Goal: Information Seeking & Learning: Find specific fact

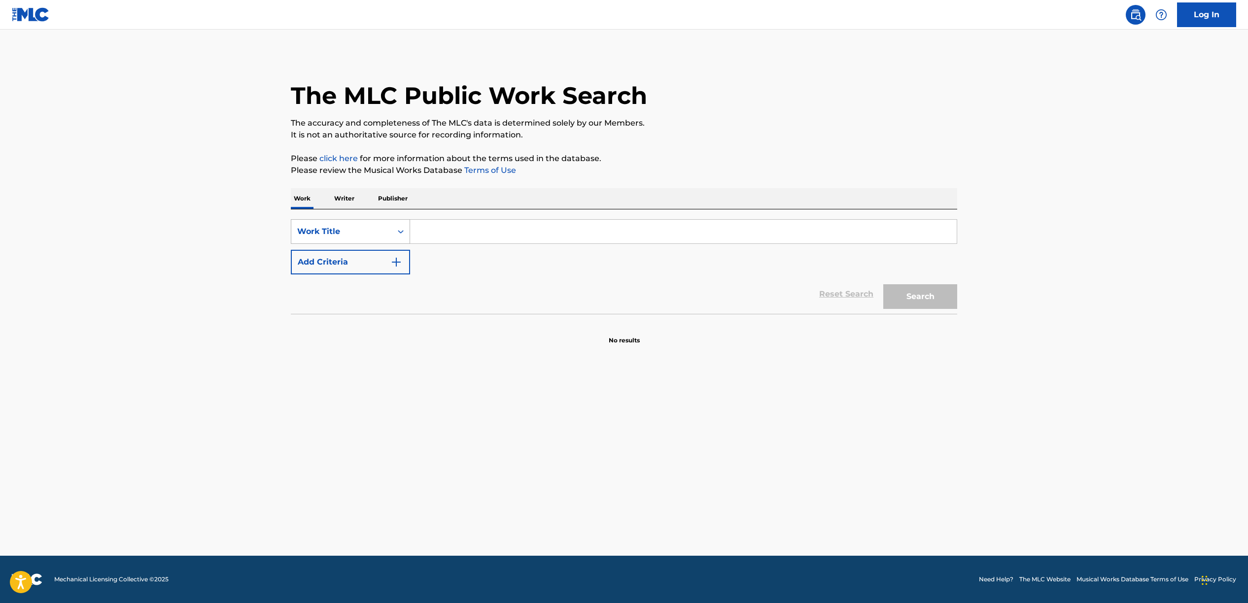
click at [367, 223] on div "Work Title" at bounding box center [341, 231] width 101 height 19
click at [368, 289] on div "Writer IPI" at bounding box center [350, 281] width 118 height 25
click at [481, 236] on input "Search Form" at bounding box center [683, 232] width 546 height 24
paste input "002929951925"
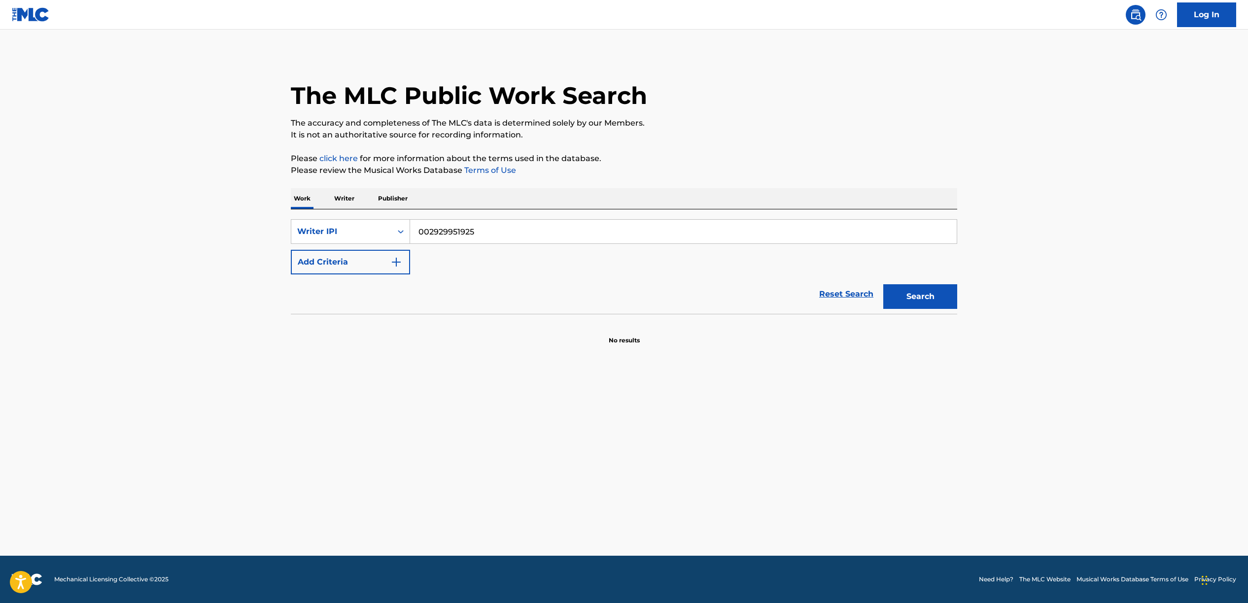
click at [932, 301] on button "Search" at bounding box center [920, 296] width 74 height 25
click at [429, 233] on input "002929951925" at bounding box center [683, 232] width 546 height 24
click at [883, 284] on button "Search" at bounding box center [920, 296] width 74 height 25
type input "2929951925"
click at [883, 284] on button "Search" at bounding box center [920, 296] width 74 height 25
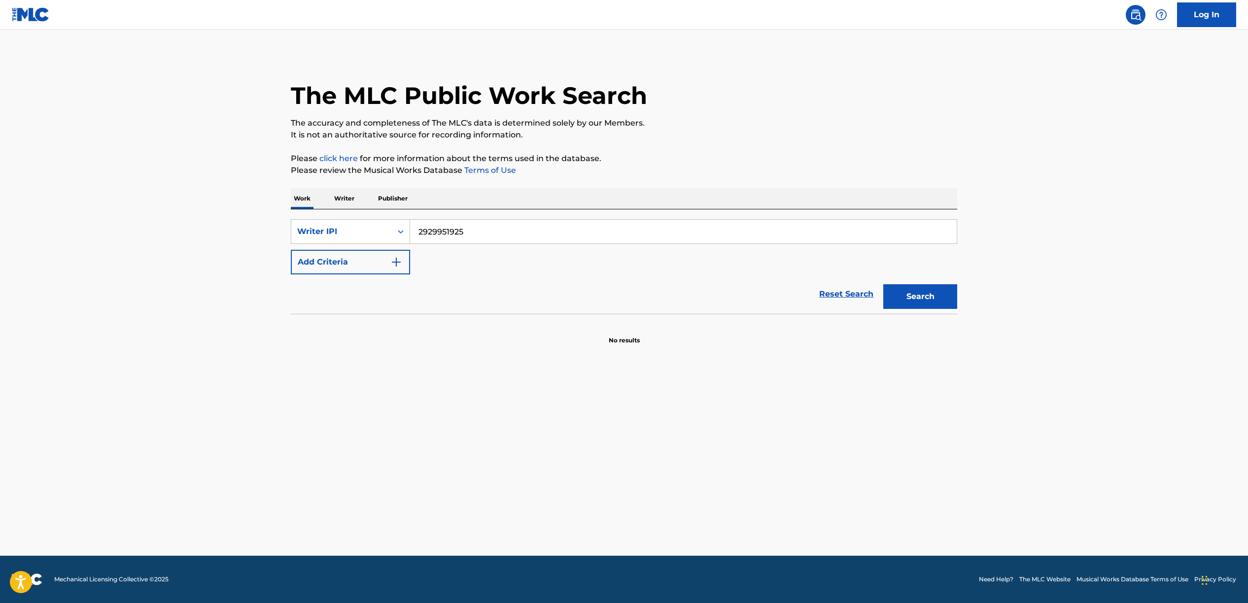
click at [478, 220] on input "2929951925" at bounding box center [683, 232] width 546 height 24
click at [391, 201] on p "Publisher" at bounding box center [392, 198] width 35 height 21
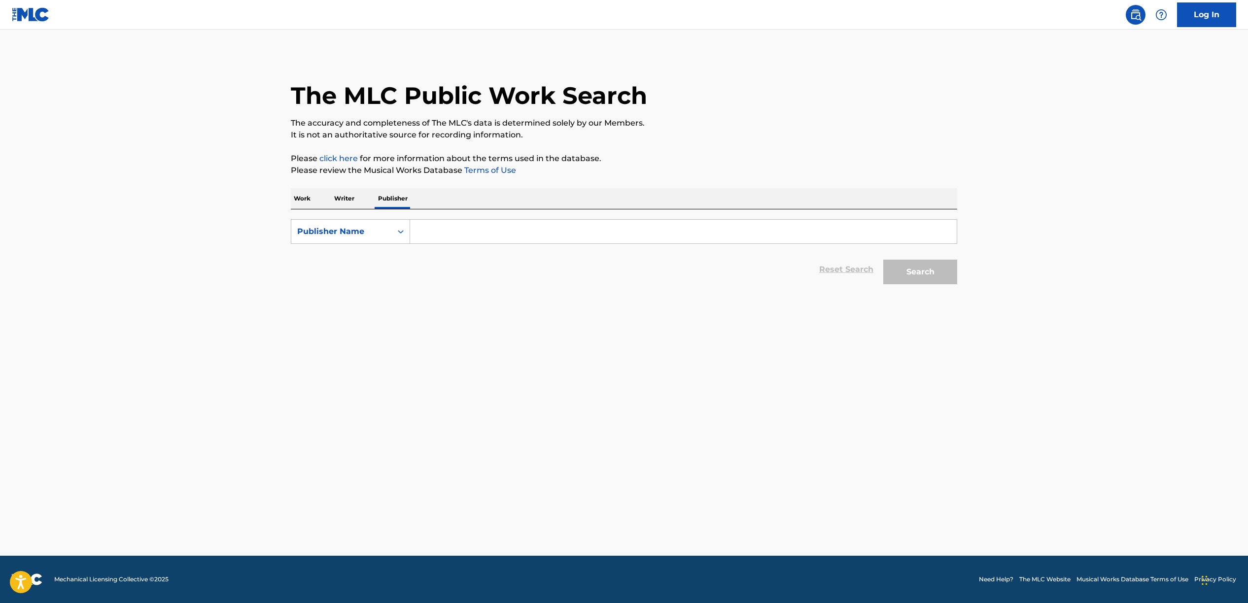
click at [303, 210] on div "SearchWithCriteria5496af14-4f5a-49ef-aa31-e7c7751f48a8 Publisher Name Reset Sea…" at bounding box center [624, 249] width 666 height 80
drag, startPoint x: 307, startPoint y: 200, endPoint x: 374, endPoint y: 202, distance: 66.5
click at [308, 200] on p "Work" at bounding box center [302, 198] width 23 height 21
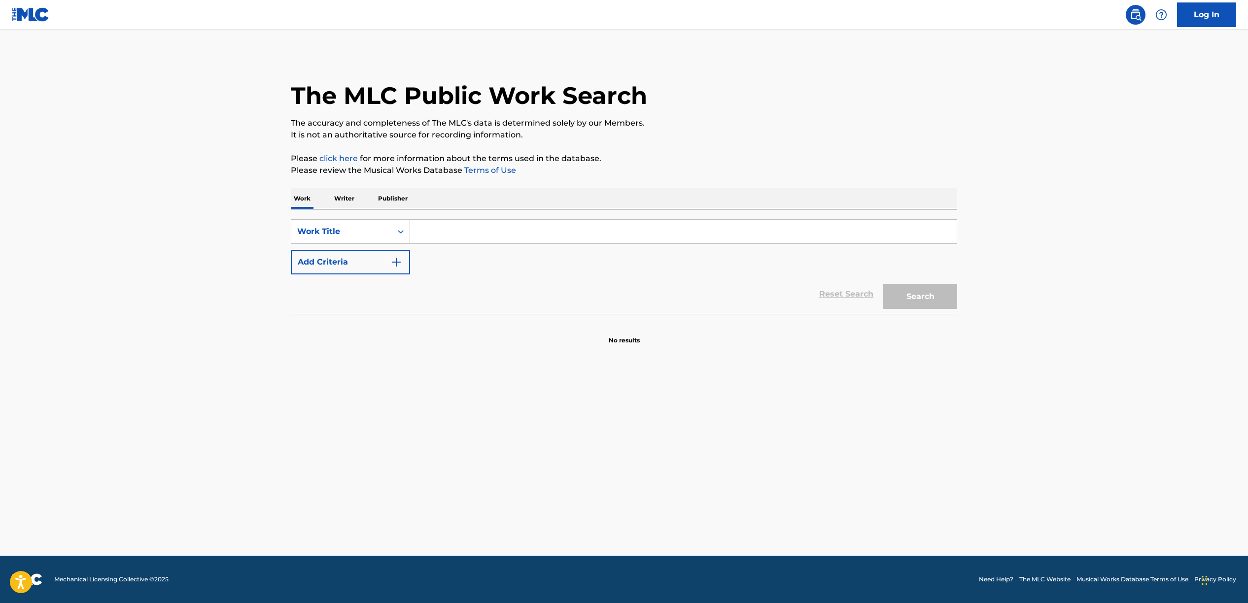
click at [503, 230] on input "Search Form" at bounding box center [683, 232] width 546 height 24
click at [352, 234] on div "Work Title" at bounding box center [341, 232] width 89 height 12
click at [362, 332] on div "Publisher IPI" at bounding box center [350, 330] width 118 height 25
click at [457, 233] on input "Search Form" at bounding box center [683, 232] width 546 height 24
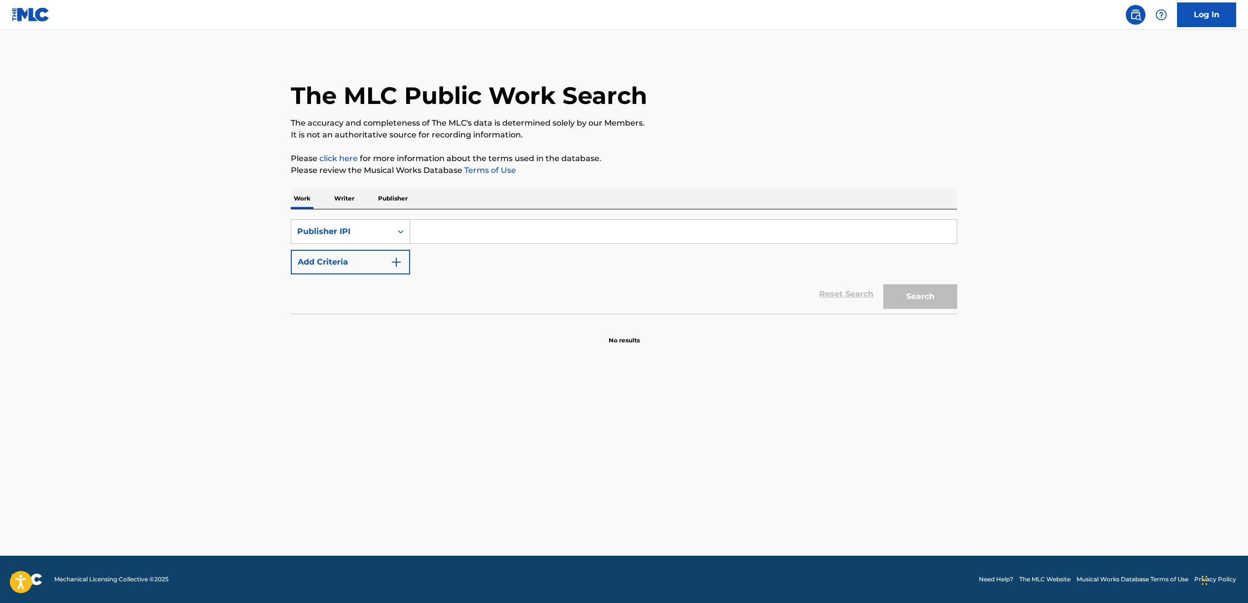
paste input "2929951925"
type input "2929951925"
click at [927, 297] on button "Search" at bounding box center [920, 296] width 74 height 25
click at [382, 241] on div "SearchWithCriteria4a03ee04-8dbe-473d-8ead-3db30db227de Publisher IPI 2929951925…" at bounding box center [624, 246] width 666 height 55
click at [383, 235] on div "Publisher IPI" at bounding box center [341, 232] width 89 height 12
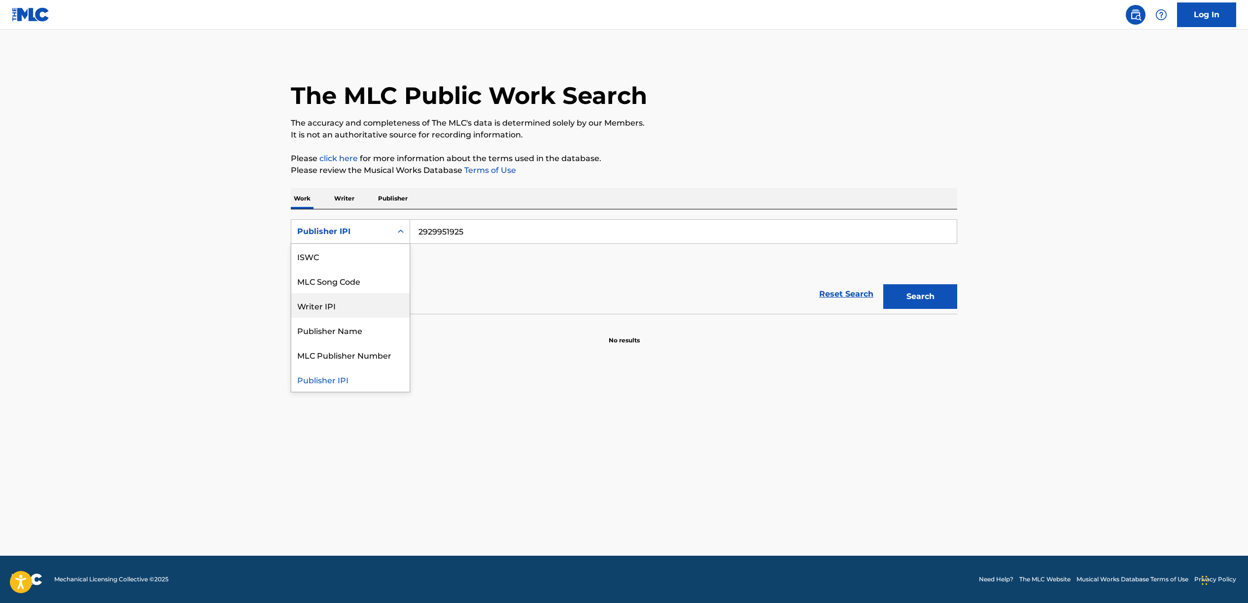
click at [336, 307] on div "Writer IPI" at bounding box center [350, 305] width 118 height 25
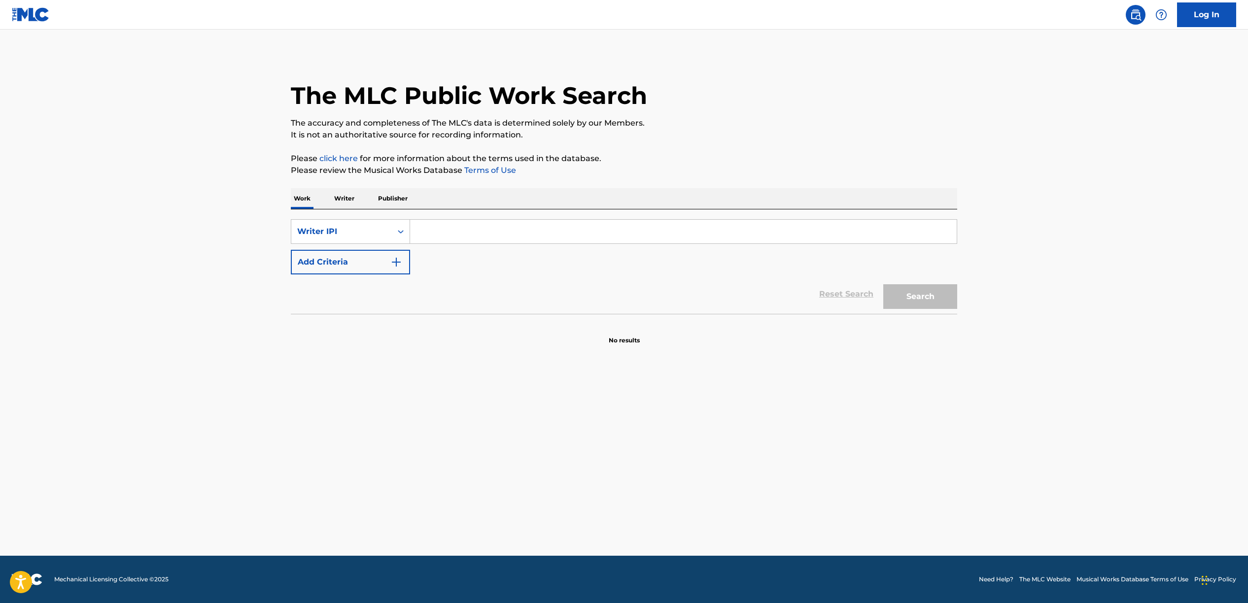
drag, startPoint x: 426, startPoint y: 231, endPoint x: 505, endPoint y: 231, distance: 78.8
click at [426, 231] on input "Search Form" at bounding box center [683, 232] width 546 height 24
paste input "Screenshot [DATE] 4.30.19 PM.png"
type input "Screenshot [DATE] 4.30.19 PM.png"
paste input "2929951925"
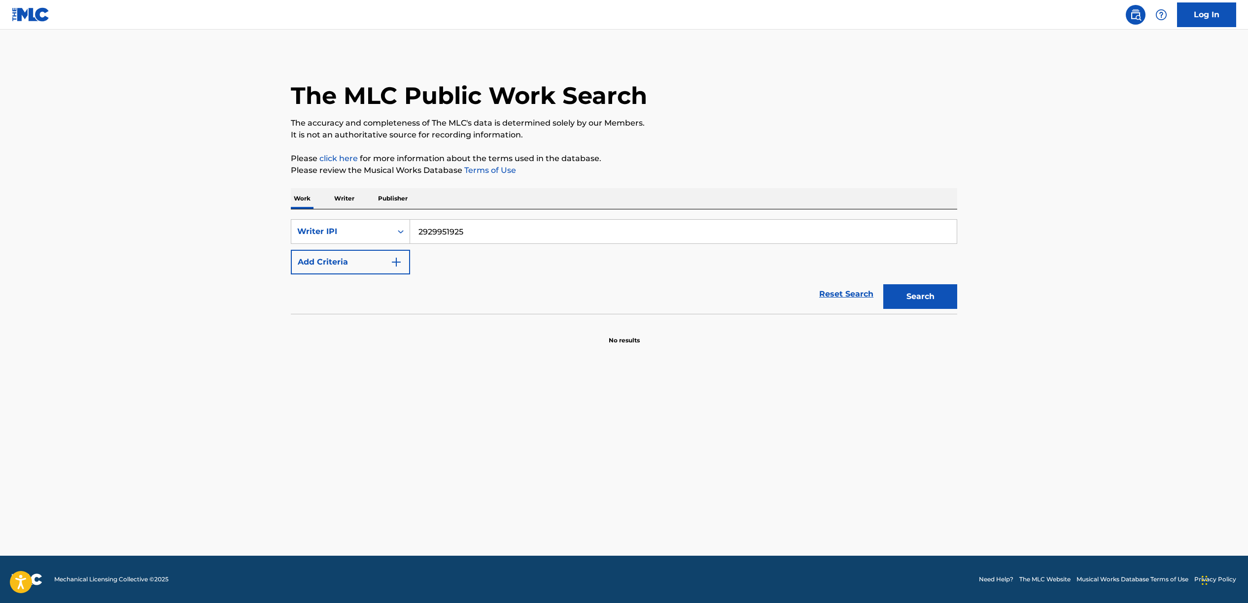
click at [881, 301] on div "Search" at bounding box center [917, 293] width 79 height 39
click at [931, 301] on button "Search" at bounding box center [920, 296] width 74 height 25
click at [429, 236] on input "2929951925" at bounding box center [683, 232] width 546 height 24
click at [883, 284] on button "Search" at bounding box center [920, 296] width 74 height 25
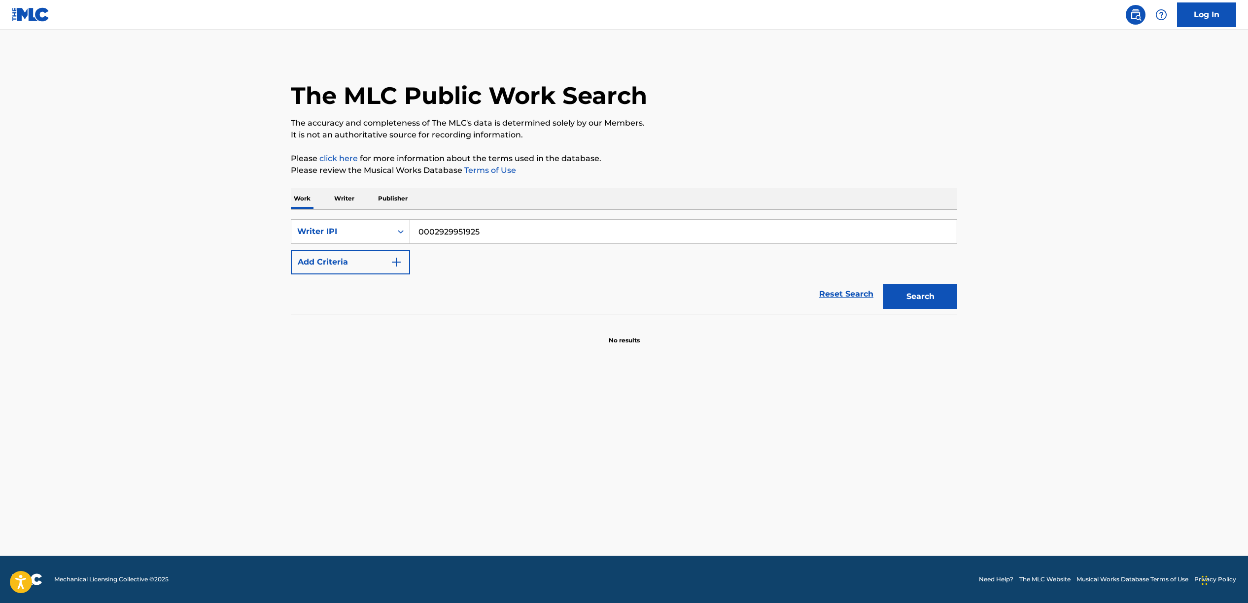
click at [883, 284] on button "Search" at bounding box center [920, 296] width 74 height 25
type input "2929951925"
click at [883, 284] on button "Search" at bounding box center [920, 296] width 74 height 25
click at [342, 199] on p "Writer" at bounding box center [344, 198] width 26 height 21
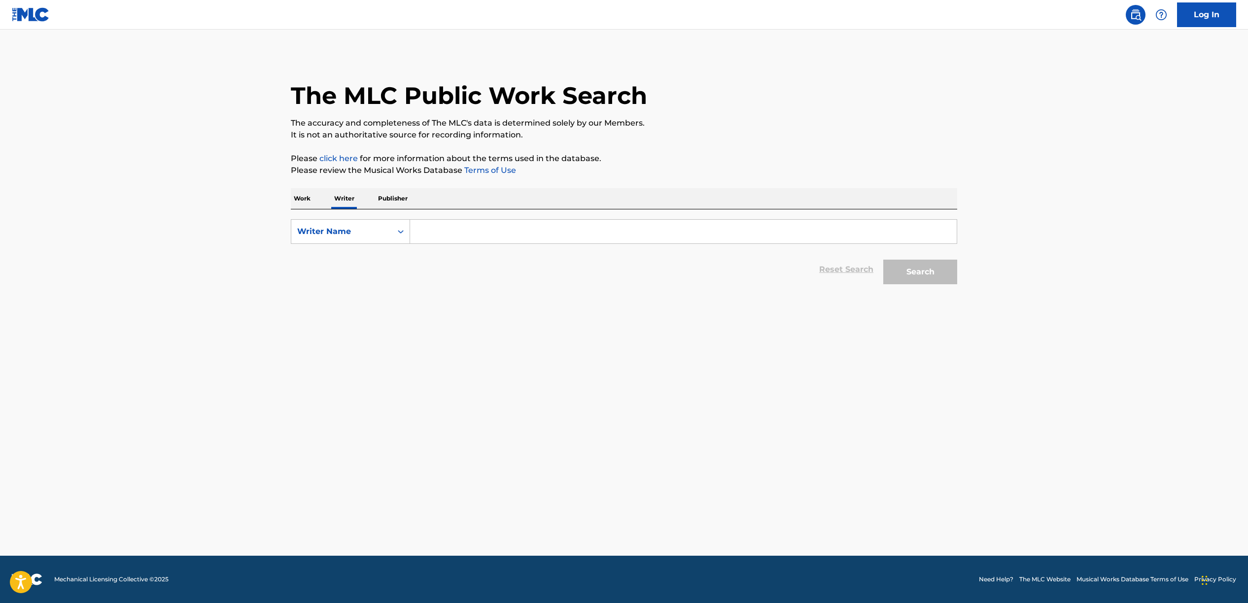
click at [500, 228] on input "Search Form" at bounding box center [683, 232] width 546 height 24
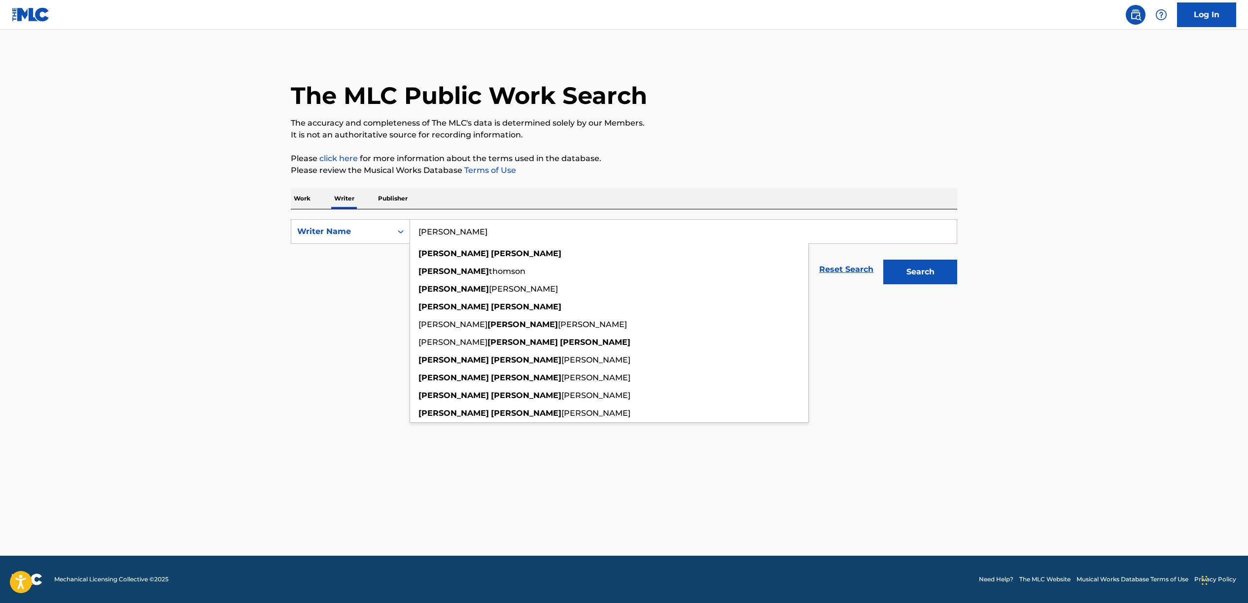
type input "[PERSON_NAME]"
click at [883, 260] on button "Search" at bounding box center [920, 272] width 74 height 25
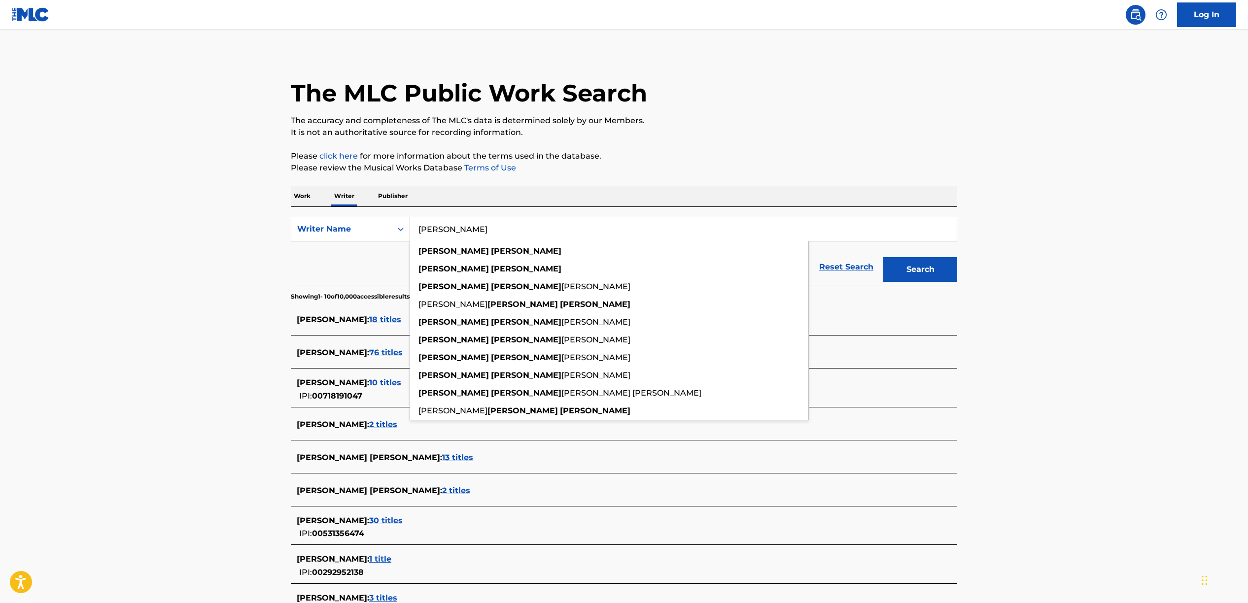
click at [1079, 442] on main "The MLC Public Work Search The accuracy and completeness of The MLC's data is d…" at bounding box center [624, 372] width 1248 height 690
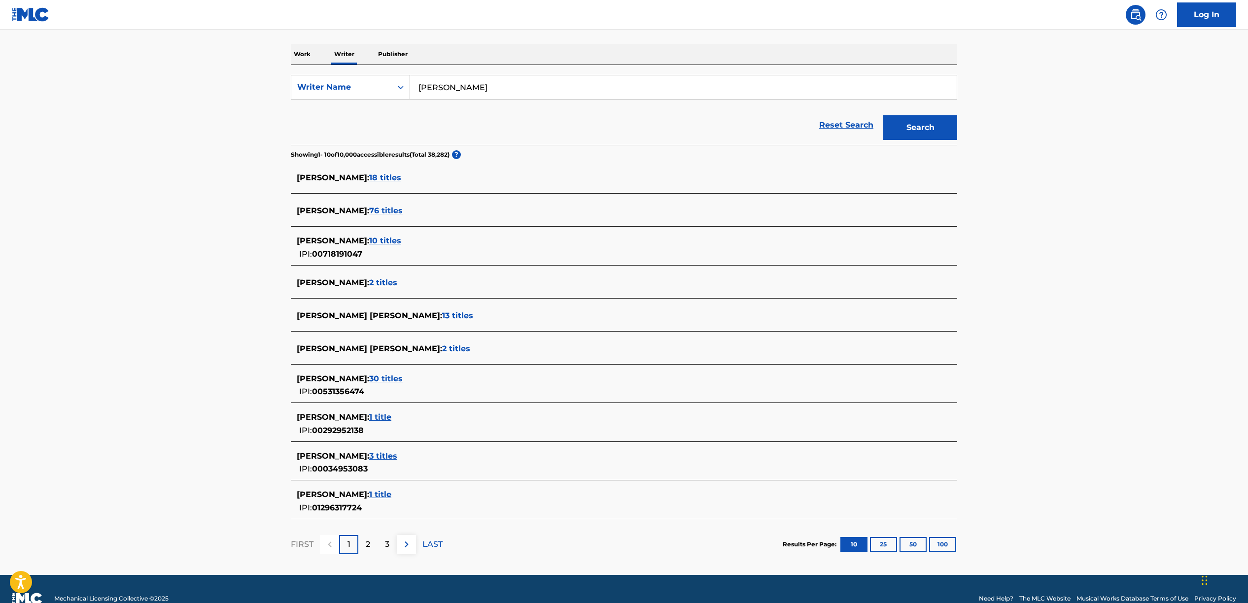
scroll to position [135, 0]
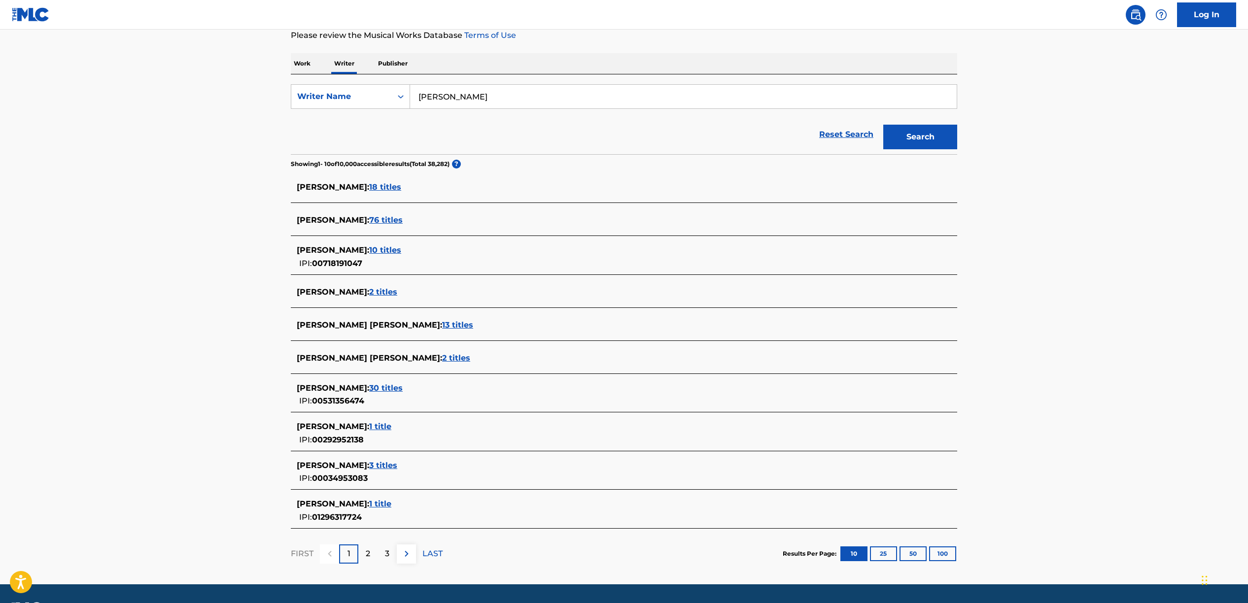
click at [949, 547] on button "100" at bounding box center [942, 553] width 27 height 15
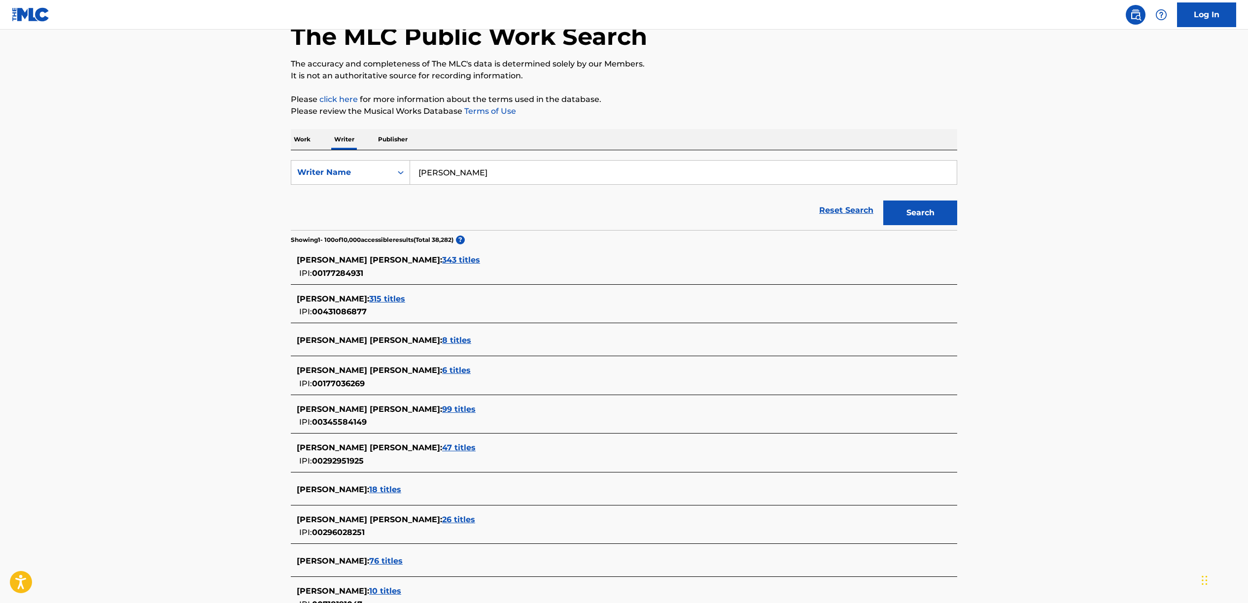
scroll to position [138, 0]
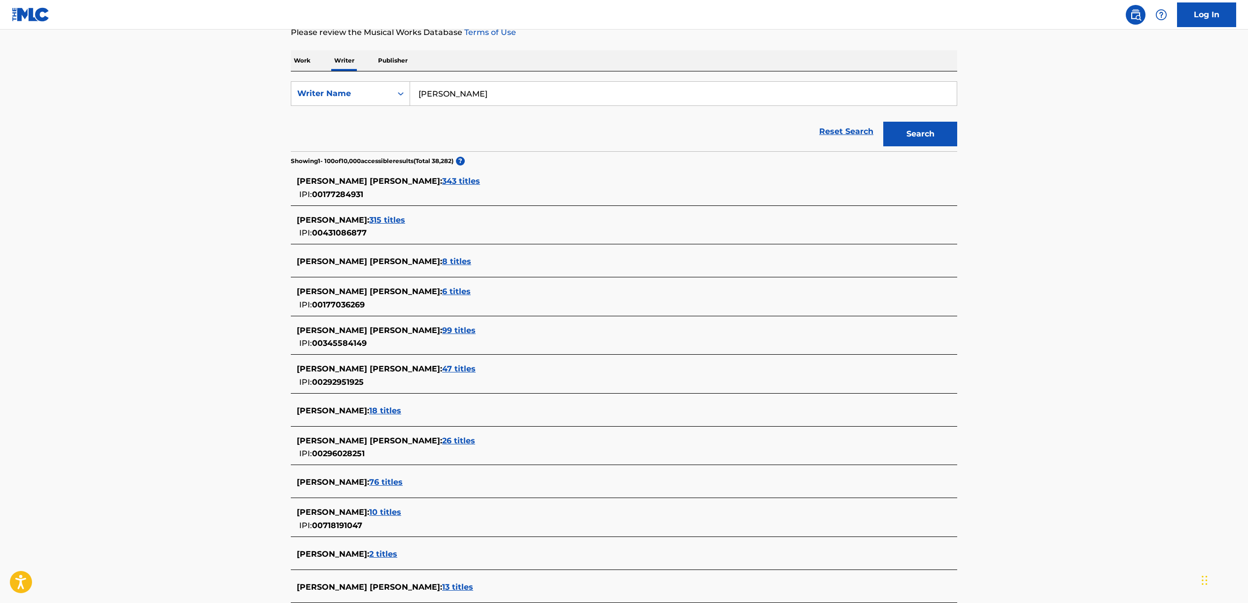
click at [307, 60] on p "Work" at bounding box center [302, 60] width 23 height 21
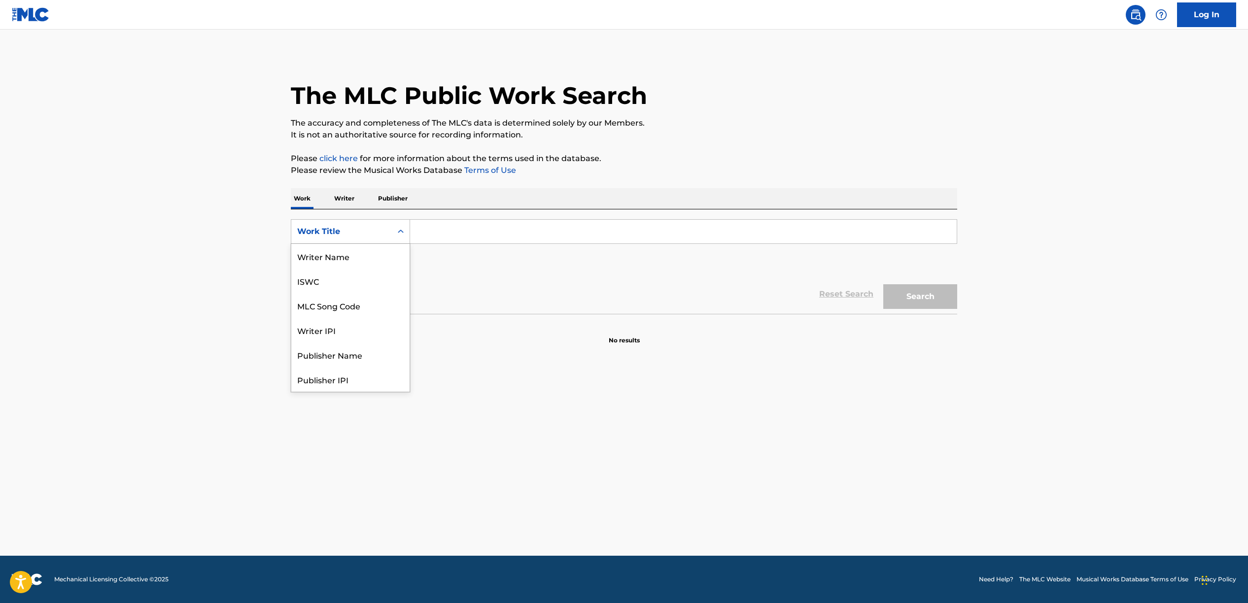
click at [358, 227] on div "Work Title" at bounding box center [341, 232] width 89 height 12
click at [373, 284] on div "Writer IPI" at bounding box center [350, 281] width 118 height 25
click at [497, 236] on input "Search Form" at bounding box center [683, 232] width 546 height 24
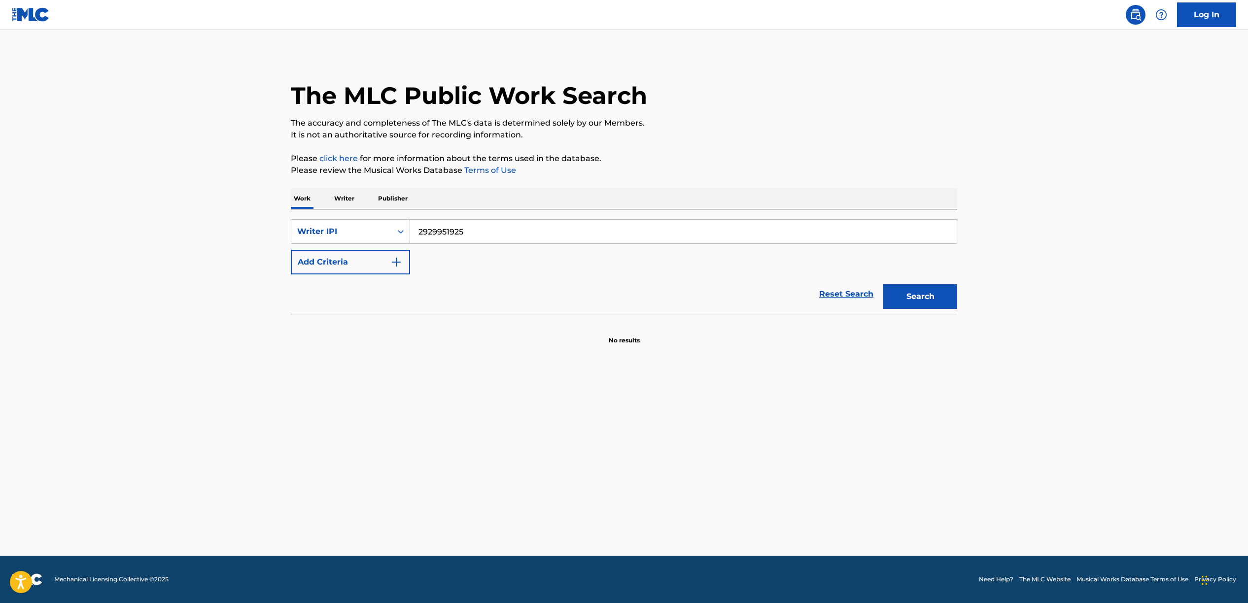
click at [894, 300] on button "Search" at bounding box center [920, 296] width 74 height 25
click at [448, 242] on input "2929951925" at bounding box center [683, 232] width 546 height 24
click at [459, 233] on input "2929951925" at bounding box center [683, 232] width 546 height 24
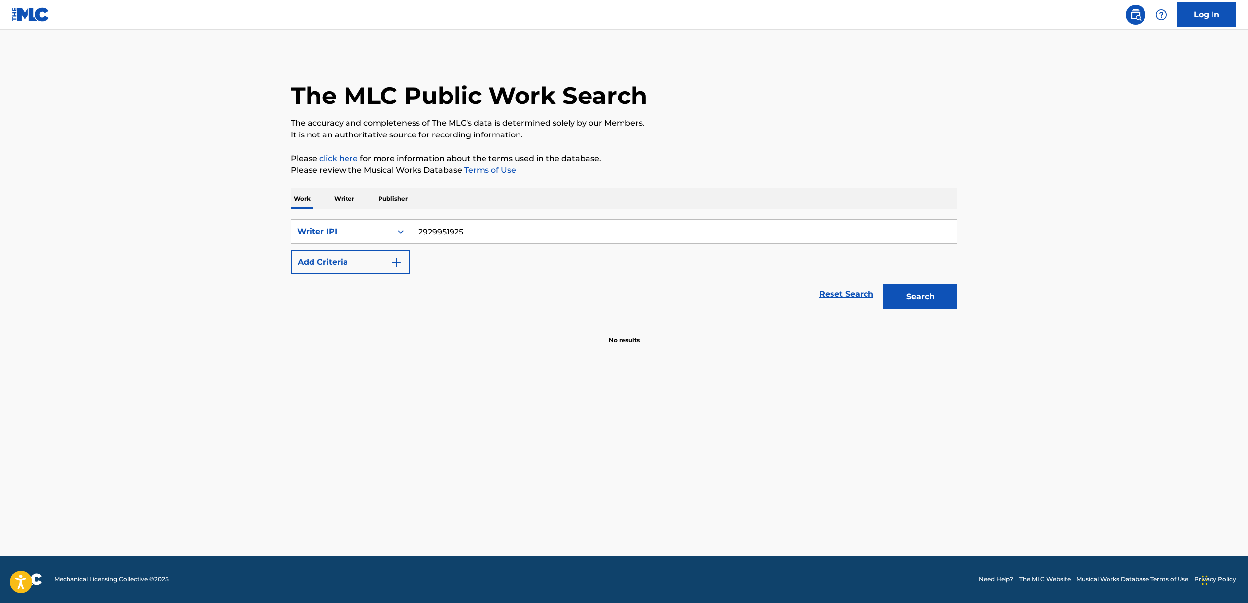
click at [437, 234] on input "2929951925" at bounding box center [683, 232] width 546 height 24
paste input "Feels Like Summer Good Times Trouble"
click at [495, 236] on input "2929 Feels Like Summer Good Times Trouble 951925" at bounding box center [683, 232] width 546 height 24
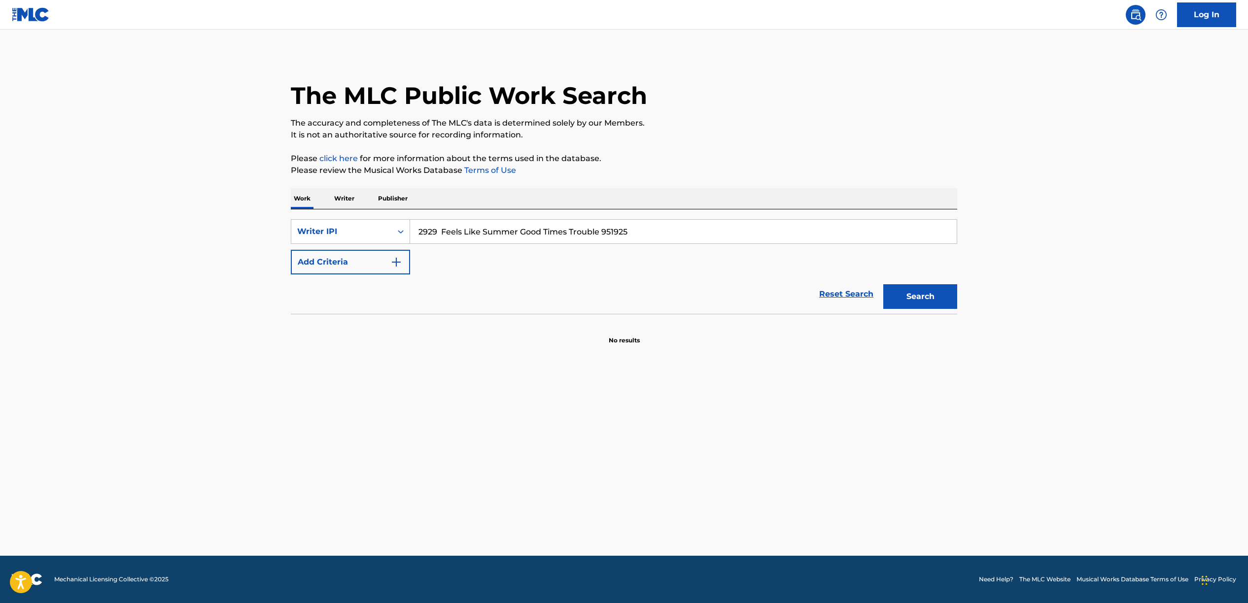
paste input "Feels Like Summer Good Times Trouble"
type input "feels like summer"
click at [883, 284] on button "Search" at bounding box center [920, 296] width 74 height 25
click at [358, 221] on div "Writer IPI" at bounding box center [350, 231] width 119 height 25
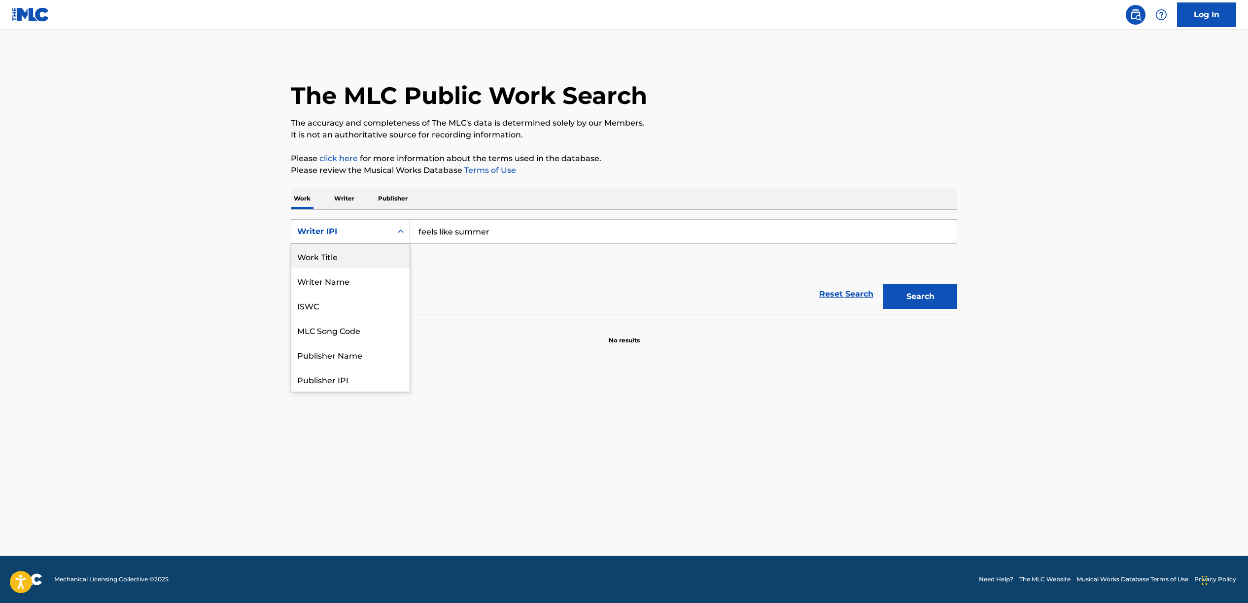
click at [366, 254] on div "Work Title" at bounding box center [350, 256] width 118 height 25
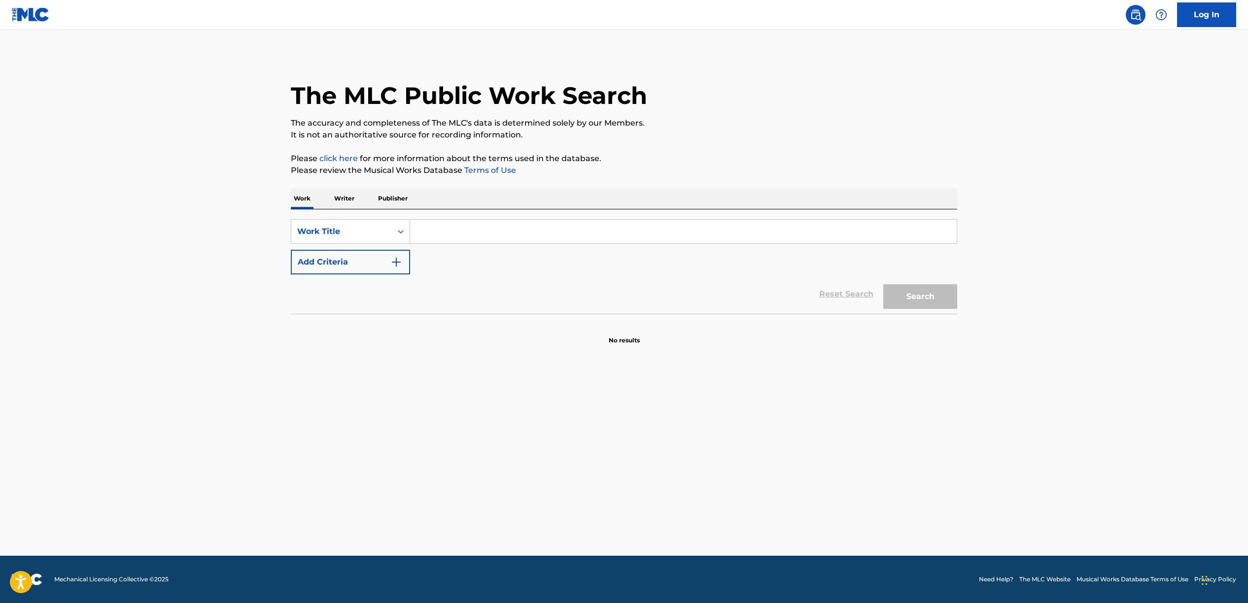
click at [589, 232] on input "Search Form" at bounding box center [683, 232] width 546 height 24
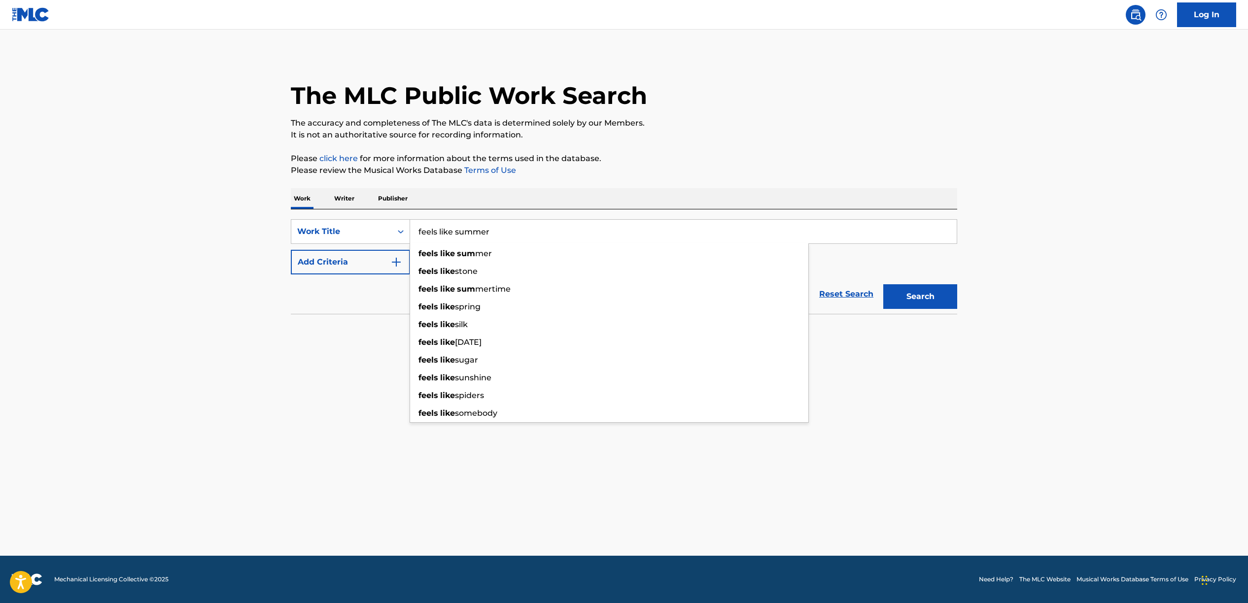
type input "feels like summer"
click at [883, 284] on button "Search" at bounding box center [920, 296] width 74 height 25
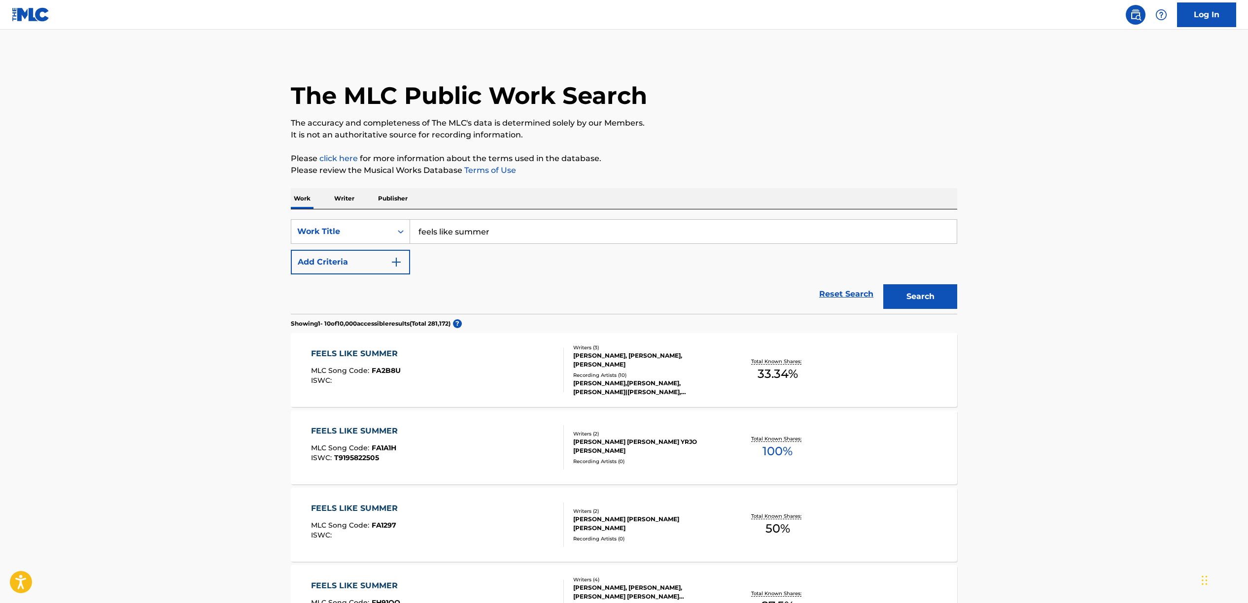
click at [358, 267] on button "Add Criteria" at bounding box center [350, 262] width 119 height 25
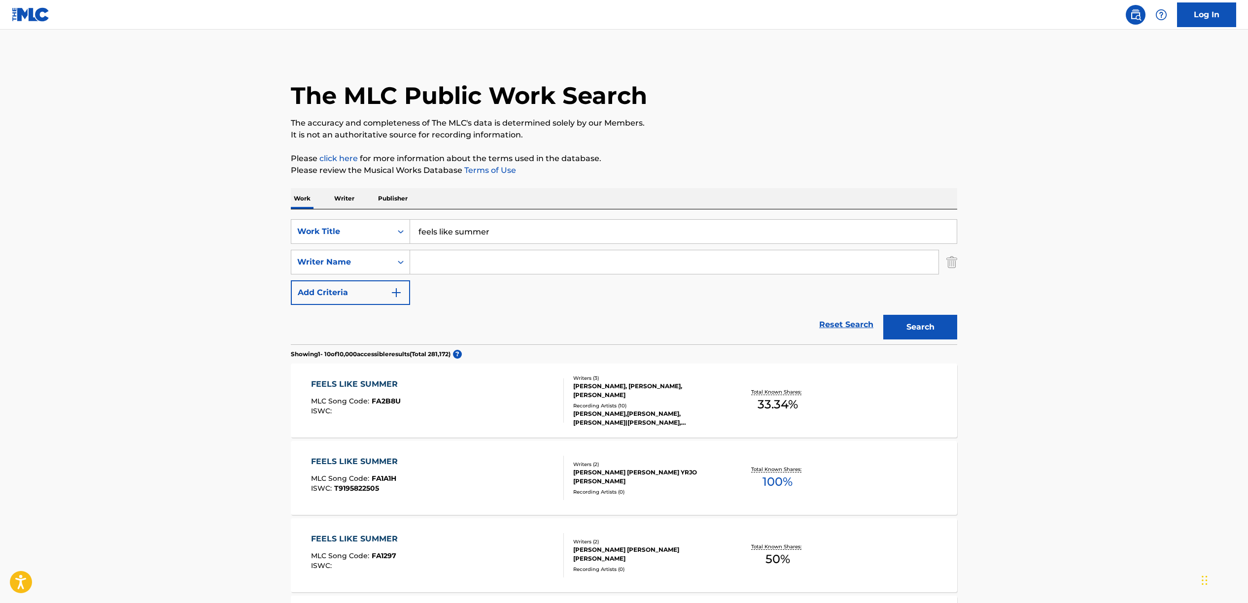
click at [516, 261] on input "Search Form" at bounding box center [674, 262] width 528 height 24
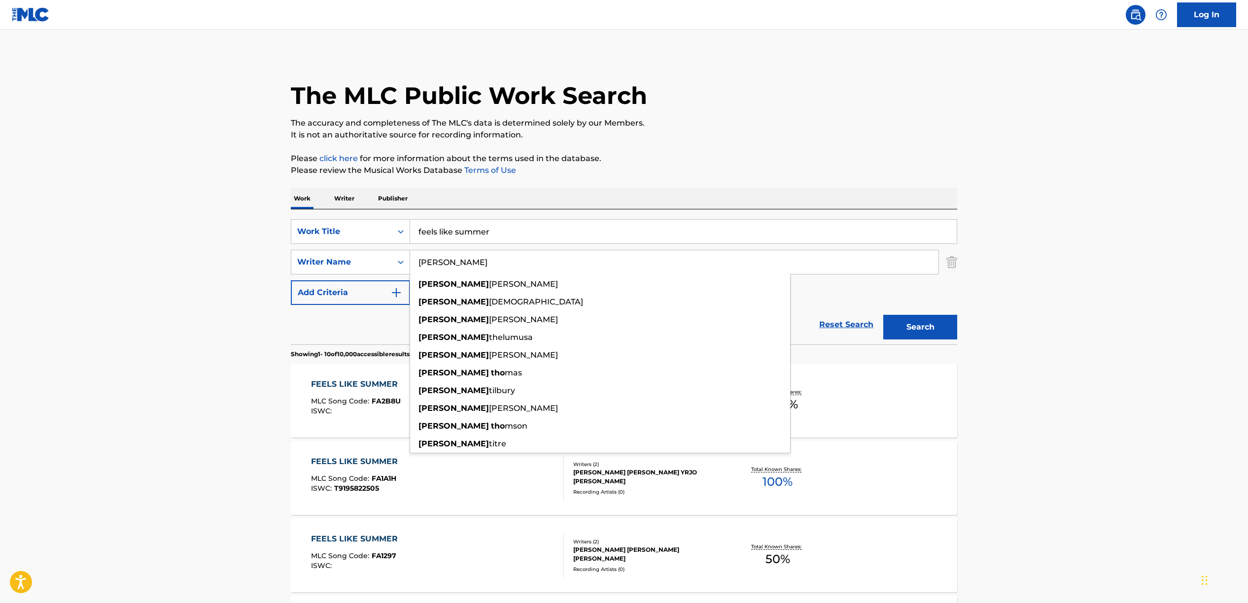
type input "[PERSON_NAME]"
click at [883, 315] on button "Search" at bounding box center [920, 327] width 74 height 25
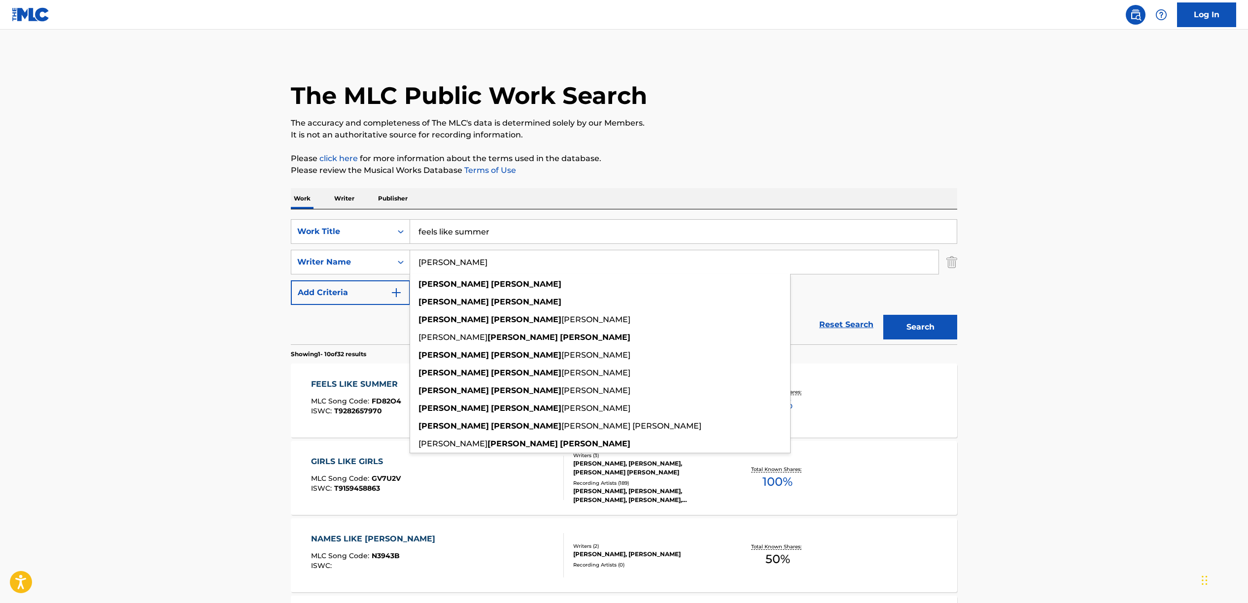
click at [1179, 241] on main "The MLC Public Work Search The accuracy and completeness of The MLC's data is d…" at bounding box center [624, 610] width 1248 height 1160
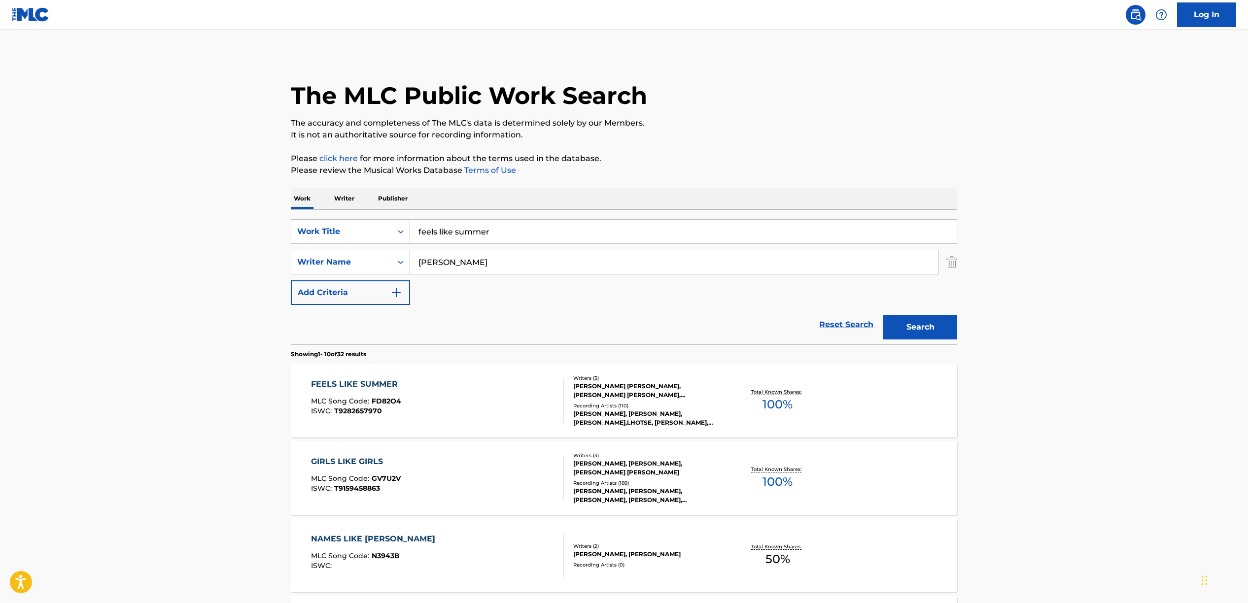
click at [490, 405] on div "FEELS LIKE SUMMER MLC Song Code : FD82O4 ISWC : T9282657970" at bounding box center [437, 400] width 253 height 44
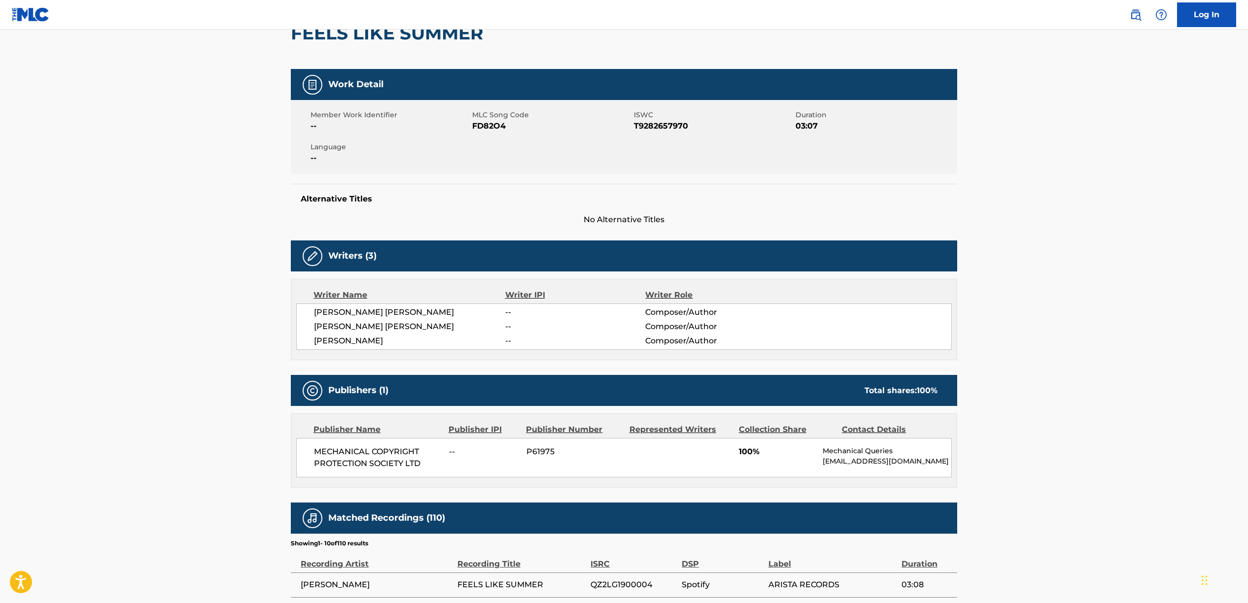
scroll to position [105, 0]
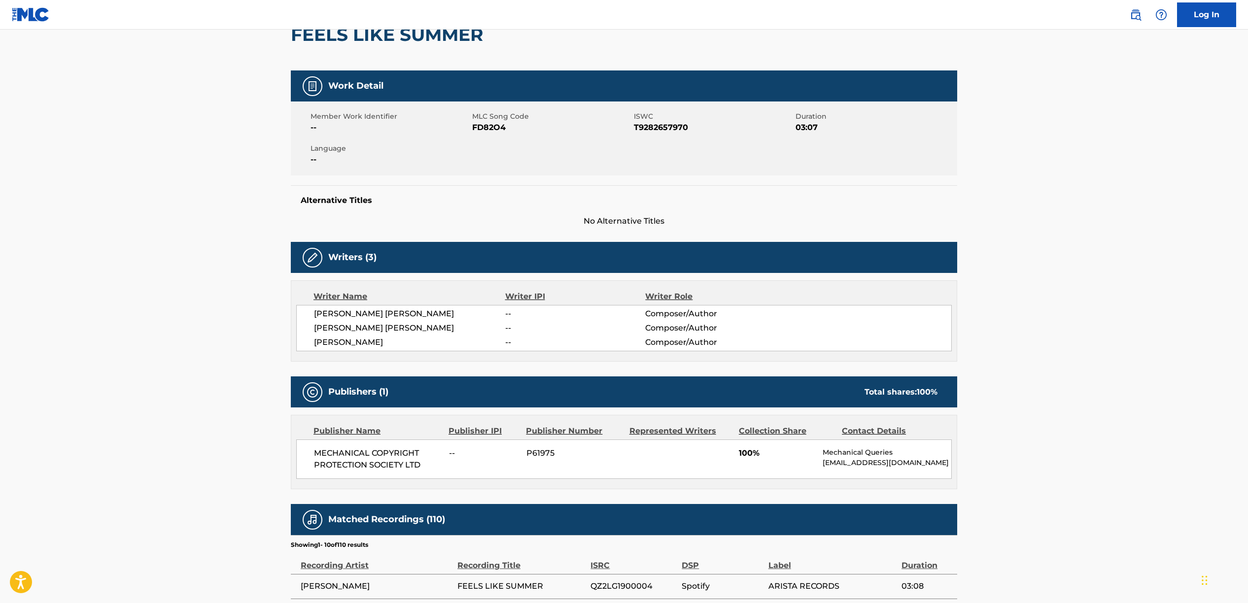
click at [406, 319] on div "[PERSON_NAME] [PERSON_NAME] -- Composer/Author [PERSON_NAME] [PERSON_NAME] -- C…" at bounding box center [623, 328] width 655 height 46
click at [416, 328] on span "[PERSON_NAME] [PERSON_NAME]" at bounding box center [409, 328] width 191 height 12
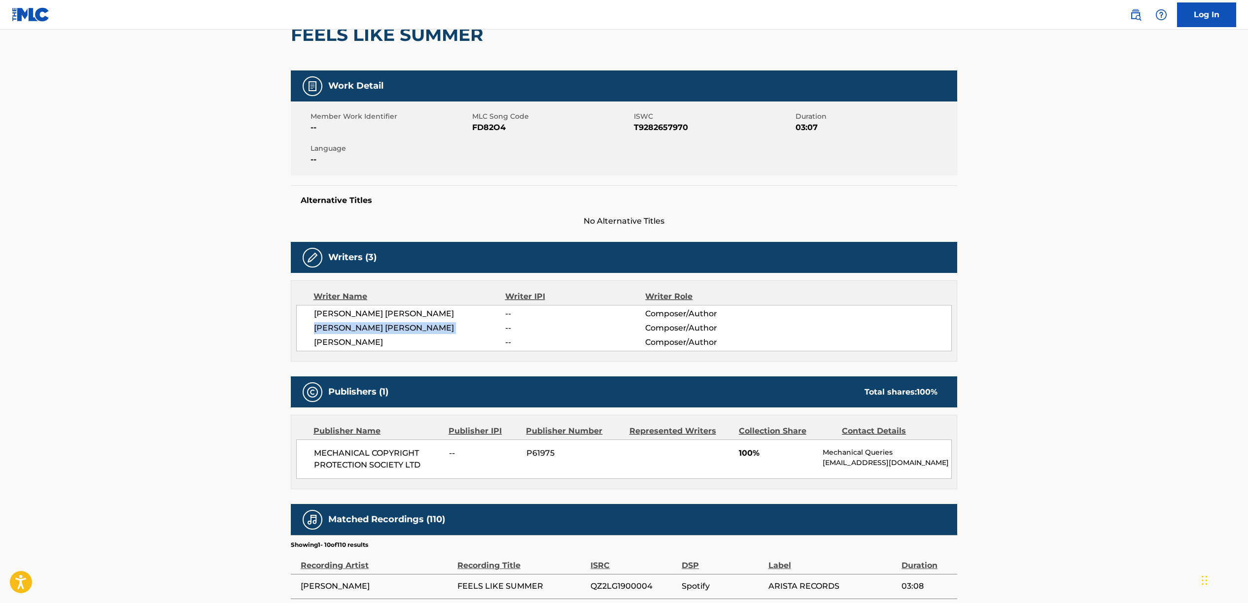
click at [416, 328] on span "[PERSON_NAME] [PERSON_NAME]" at bounding box center [409, 328] width 191 height 12
copy div "[PERSON_NAME] [PERSON_NAME]"
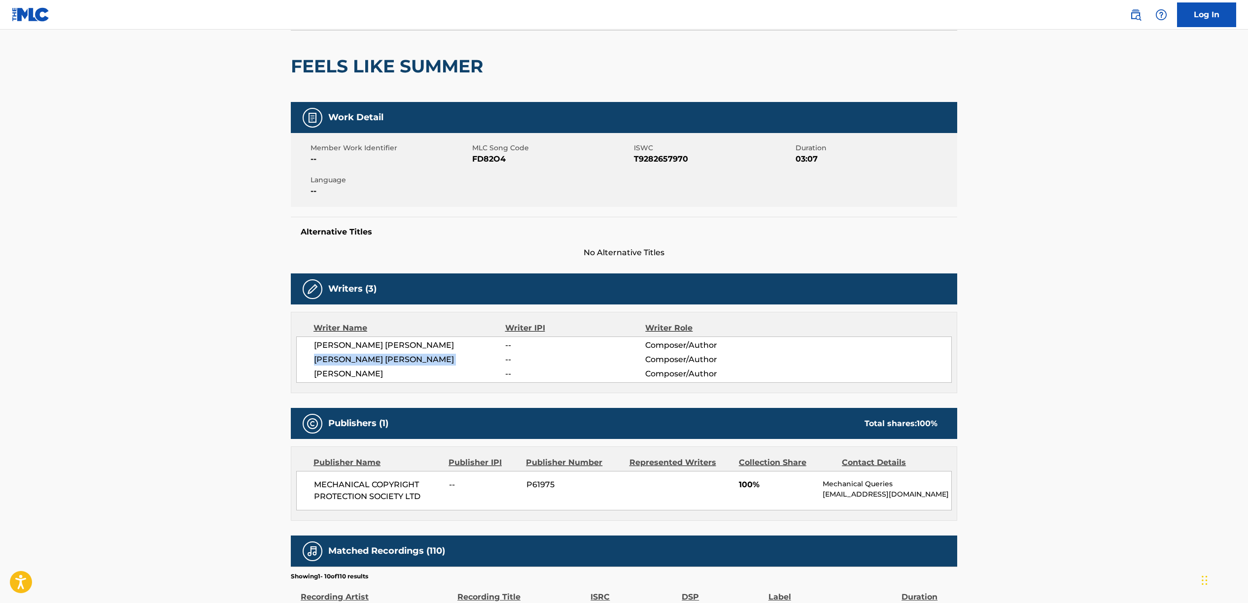
scroll to position [0, 0]
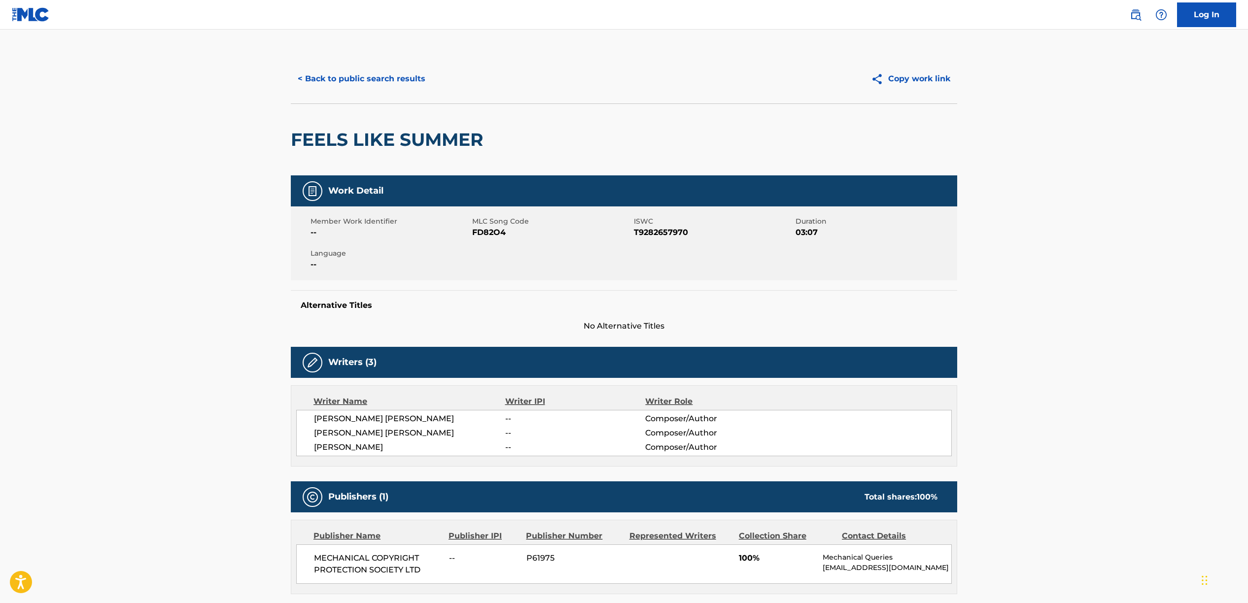
click at [433, 149] on h2 "FEELS LIKE SUMMER" at bounding box center [389, 140] width 197 height 22
click at [483, 229] on span "FD82O4" at bounding box center [551, 233] width 159 height 12
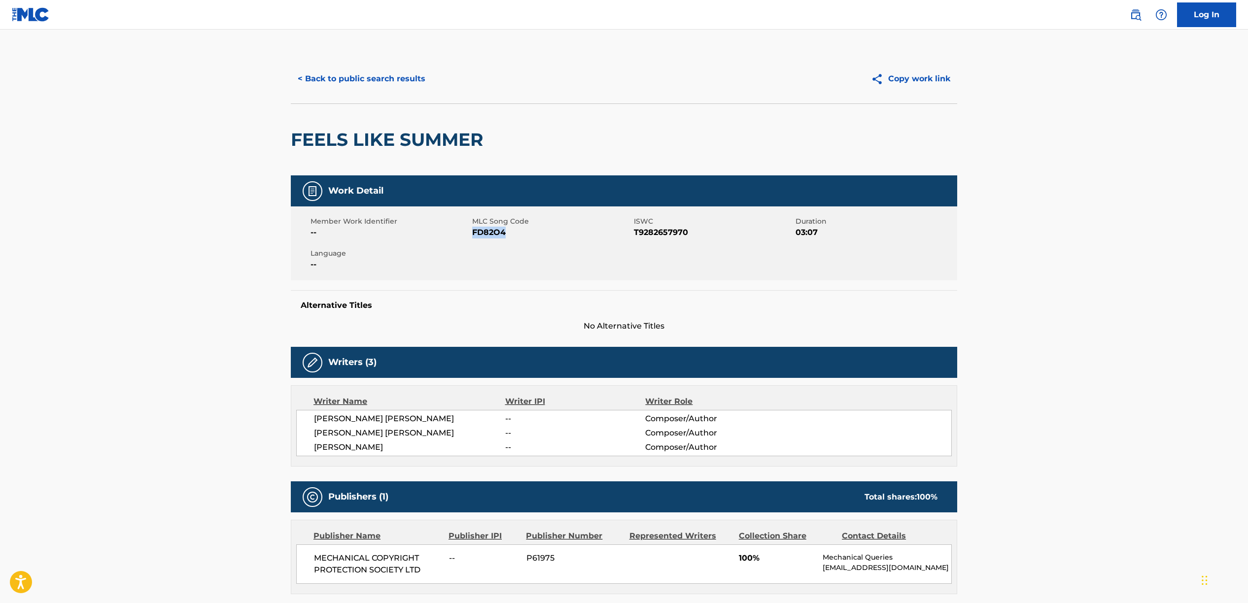
copy span "FD82O4"
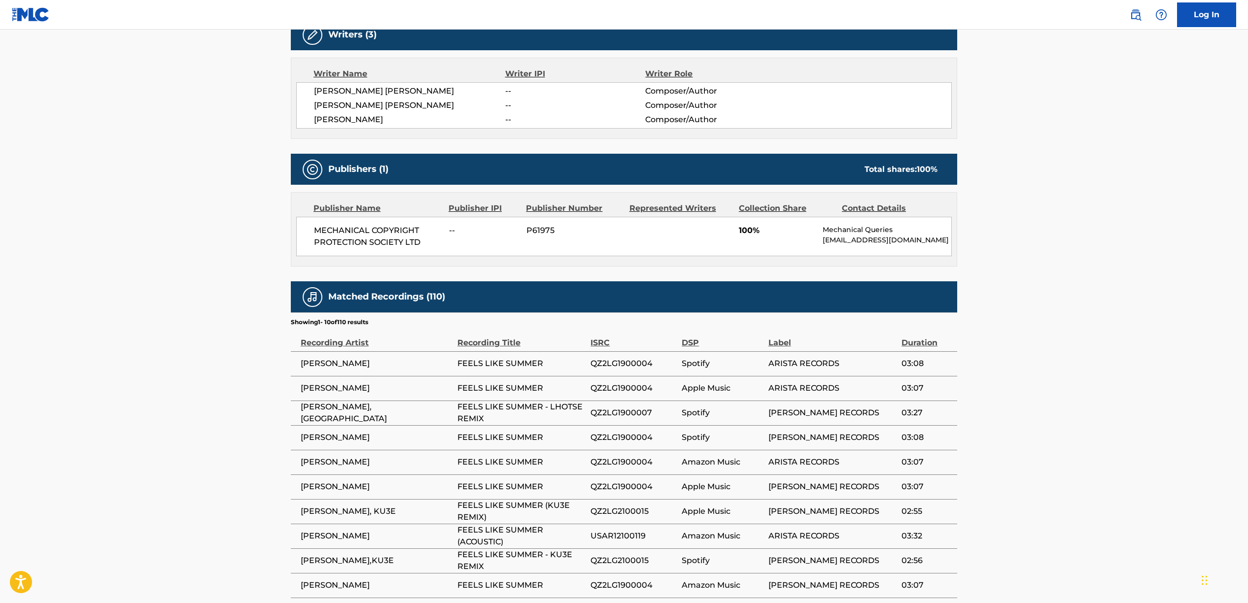
scroll to position [426, 0]
